Goal: Task Accomplishment & Management: Complete application form

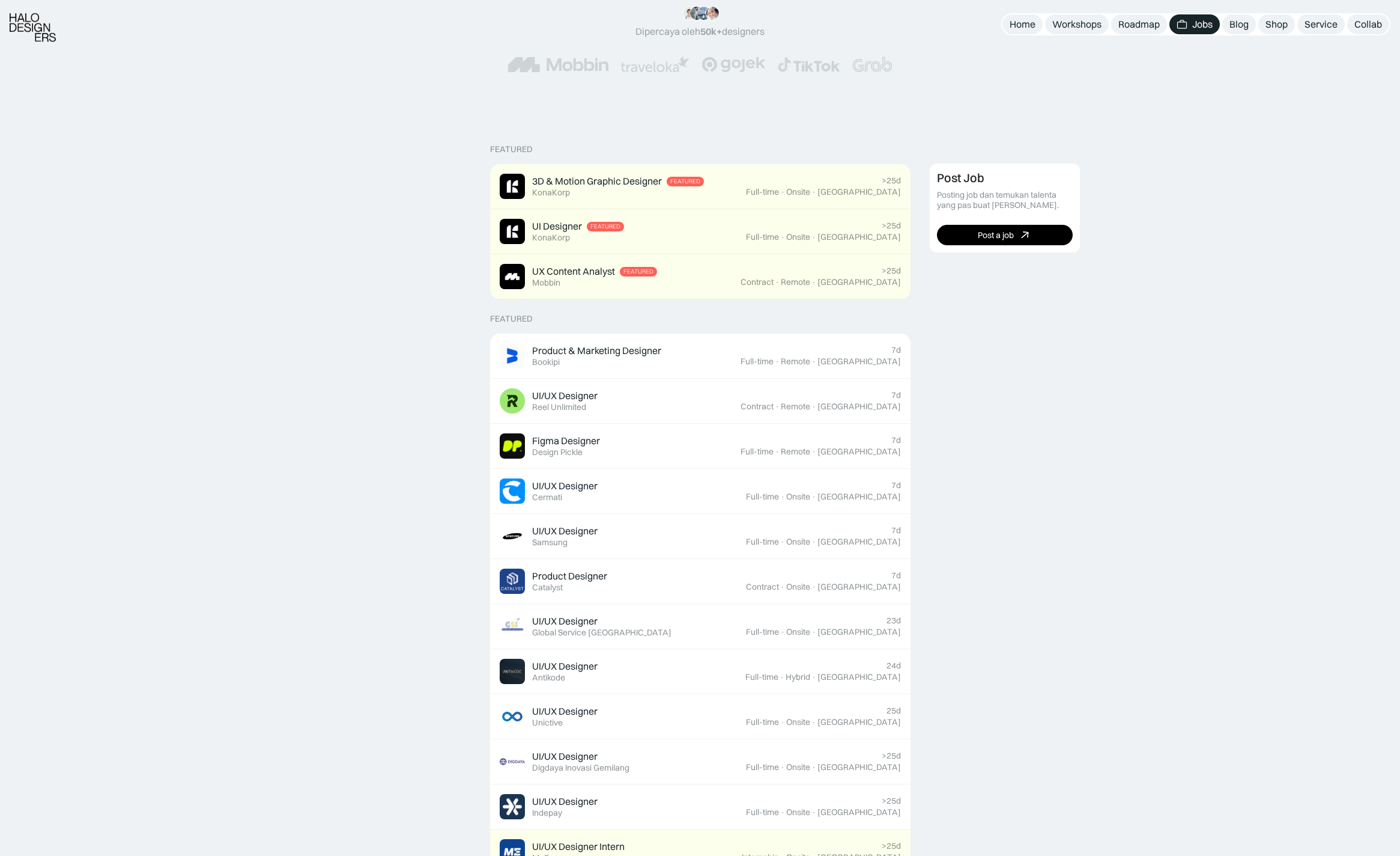
scroll to position [184, 0]
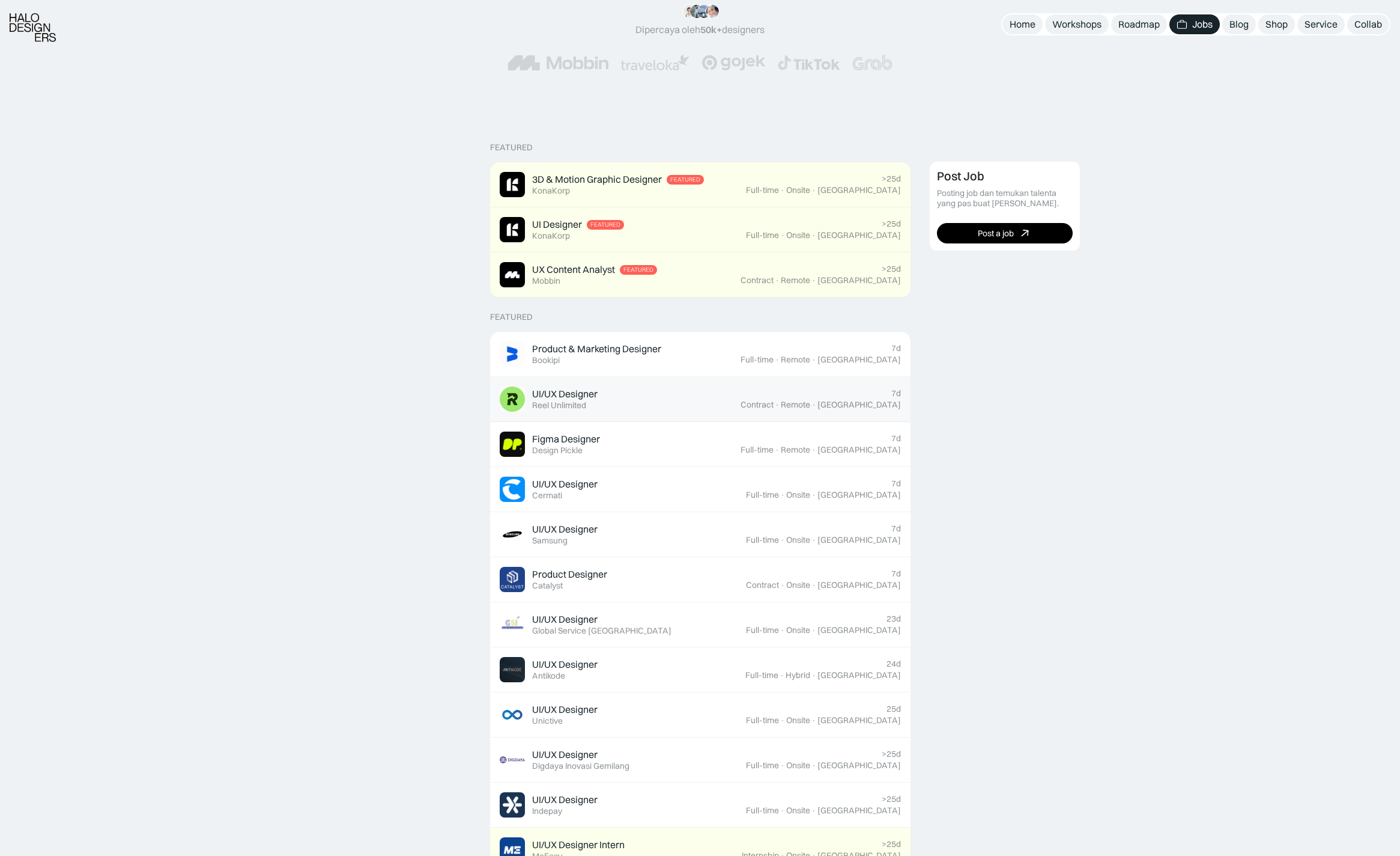
click at [569, 394] on div "UI/UX Designer" at bounding box center [564, 393] width 65 height 12
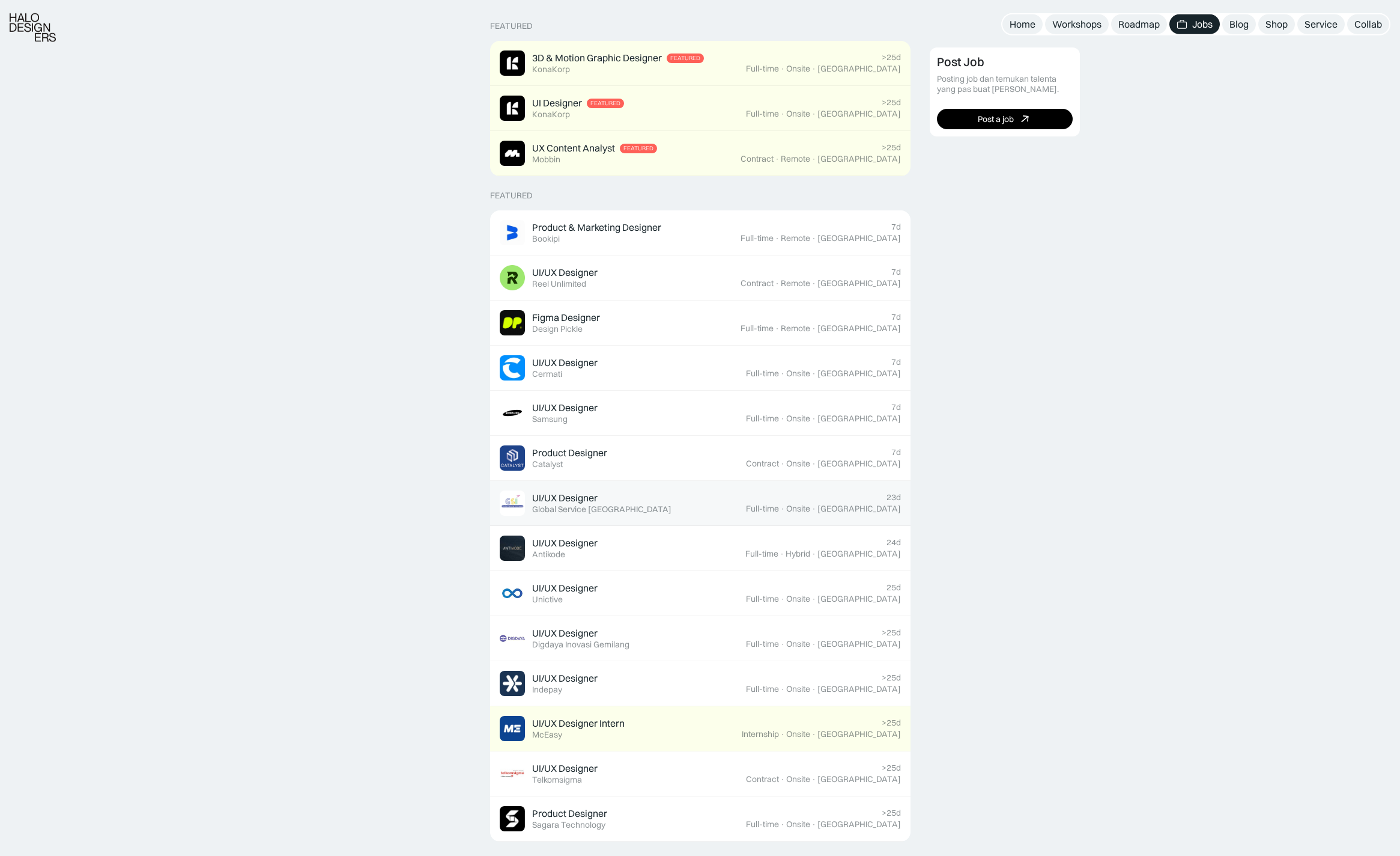
scroll to position [306, 0]
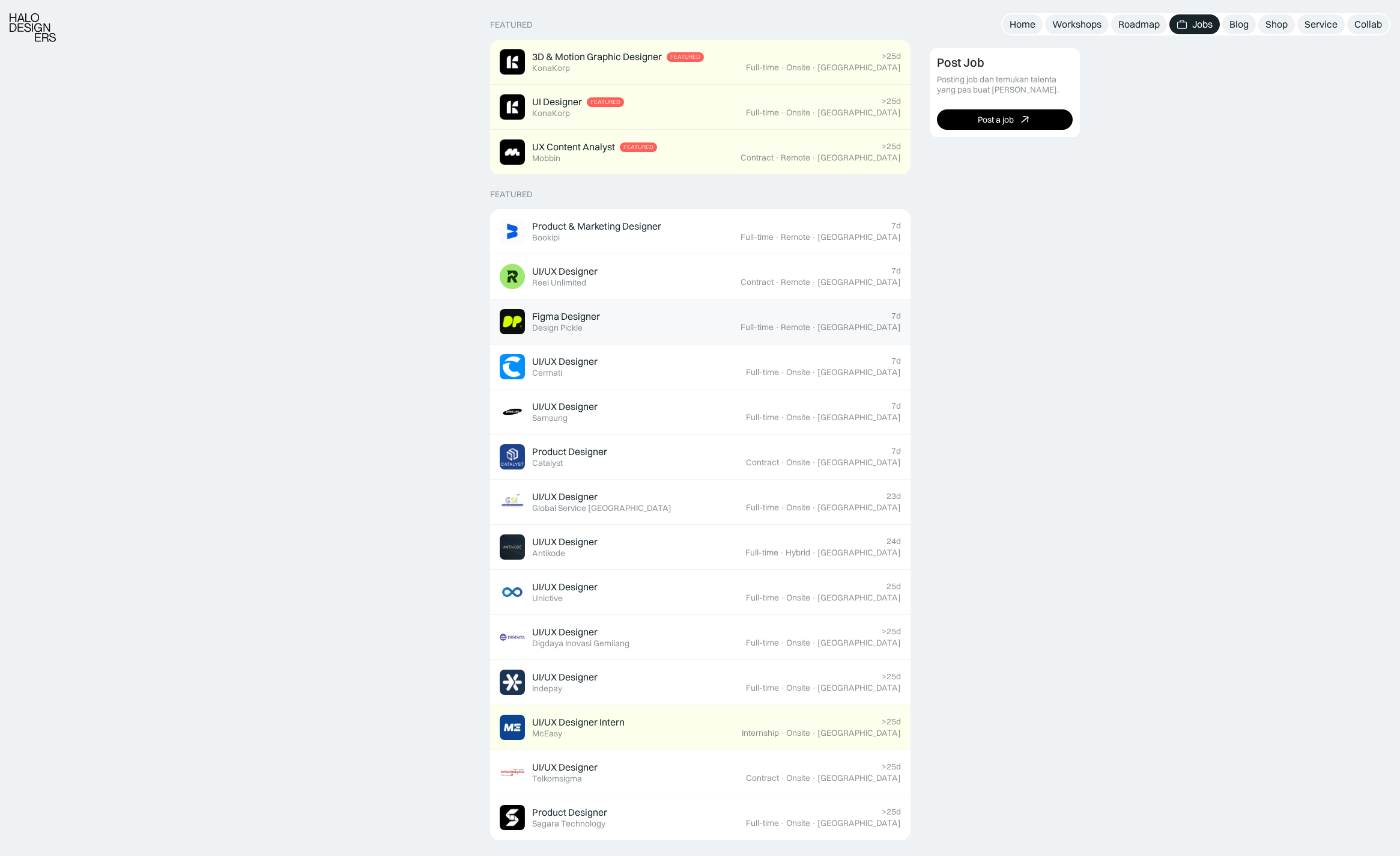
click at [607, 308] on link "Figma Designer Featured Design Pickle 7d Full-time · Remote · Indonesia" at bounding box center [700, 322] width 420 height 45
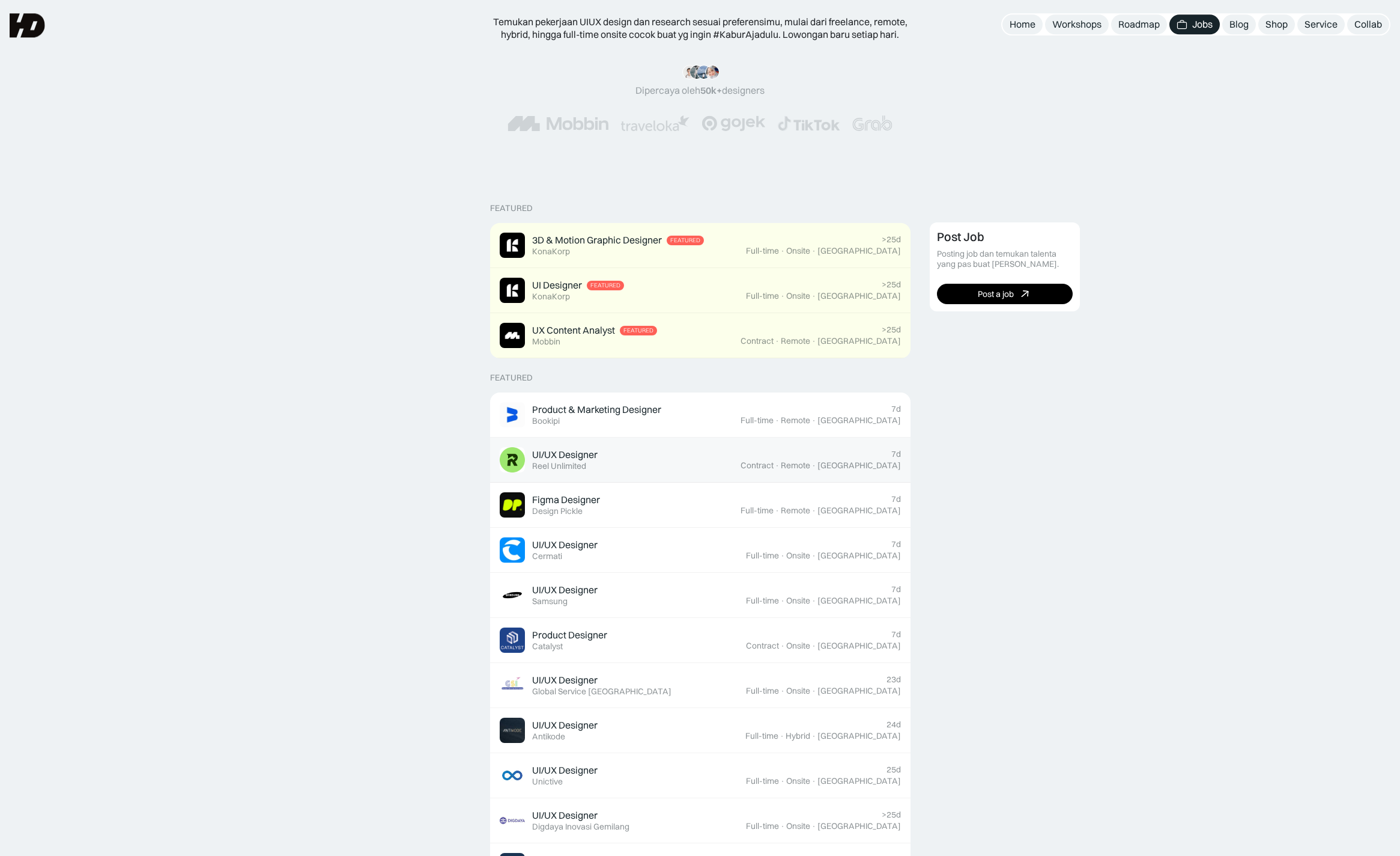
scroll to position [123, 0]
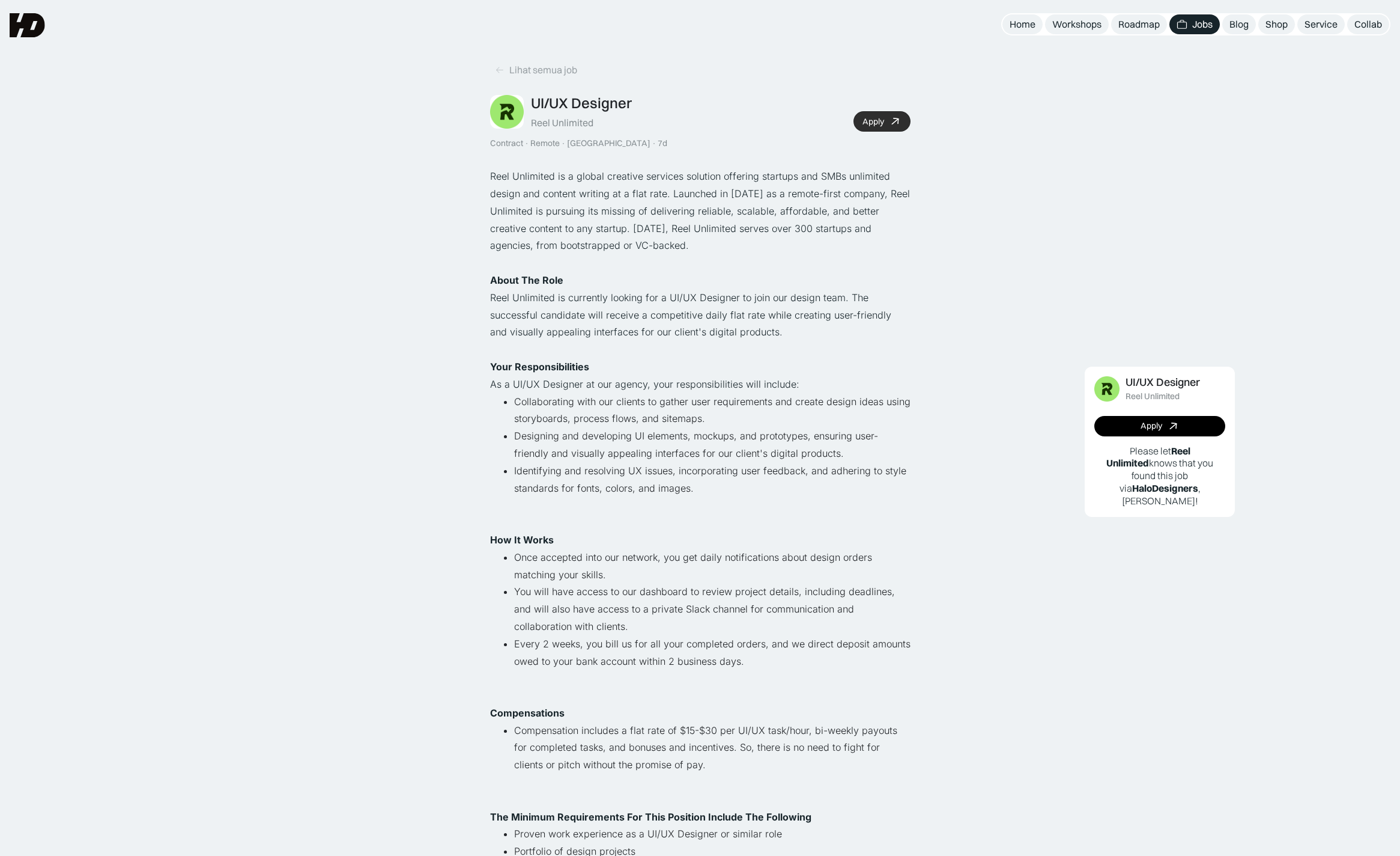
click at [886, 116] on link "Apply" at bounding box center [882, 121] width 57 height 21
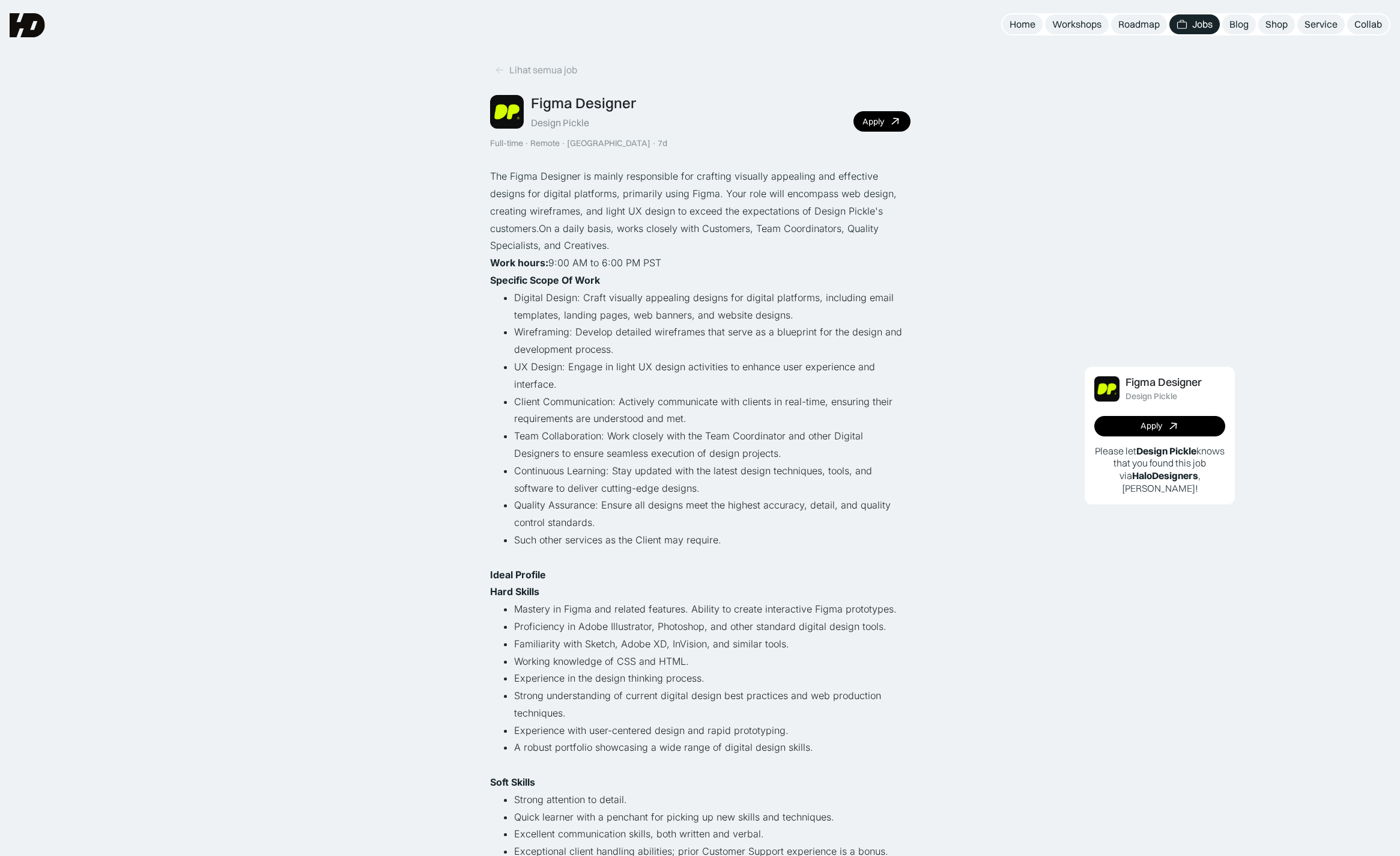
click at [873, 107] on div "Figma Designer Design Pickle Full-time · Remote · Indonesia · 7d Apply" at bounding box center [700, 122] width 420 height 54
click at [879, 113] on link "Apply" at bounding box center [882, 121] width 57 height 21
